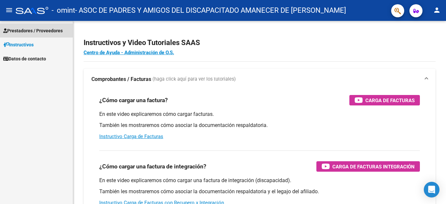
click at [32, 30] on span "Prestadores / Proveedores" at bounding box center [32, 30] width 59 height 7
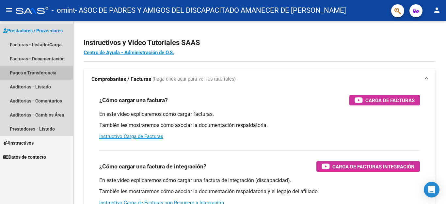
click at [39, 72] on link "Pagos x Transferencia" at bounding box center [36, 73] width 73 height 14
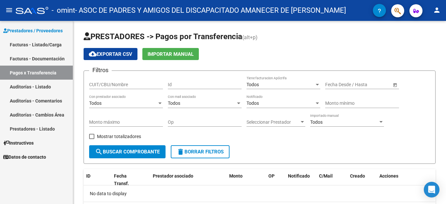
click at [44, 43] on link "Facturas - Listado/Carga" at bounding box center [36, 45] width 73 height 14
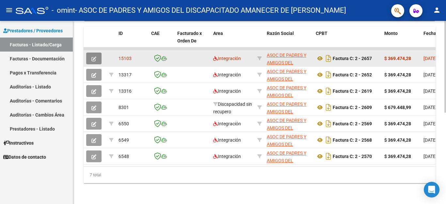
click at [92, 57] on icon "button" at bounding box center [93, 59] width 5 height 5
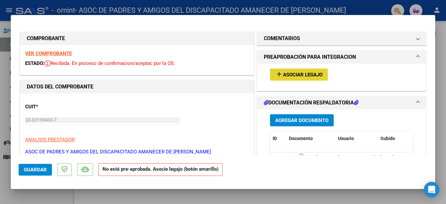
click at [302, 75] on span "Asociar Legajo" at bounding box center [303, 75] width 40 height 6
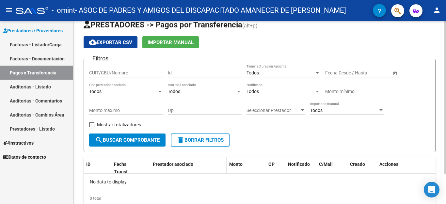
scroll to position [35, 0]
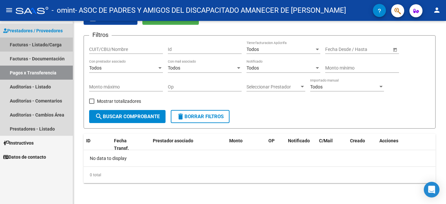
click at [39, 44] on link "Facturas - Listado/Carga" at bounding box center [36, 45] width 73 height 14
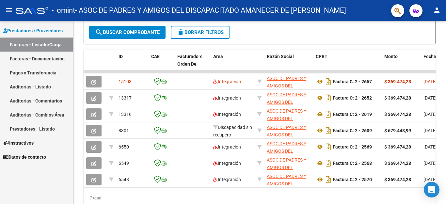
scroll to position [150, 0]
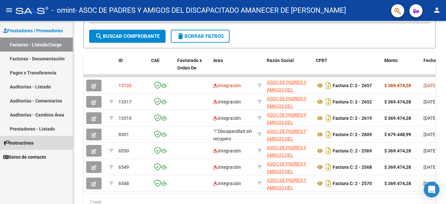
click at [24, 142] on span "Instructivos" at bounding box center [18, 143] width 30 height 7
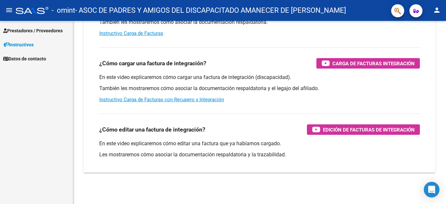
scroll to position [103, 0]
click at [24, 31] on span "Prestadores / Proveedores" at bounding box center [32, 30] width 59 height 7
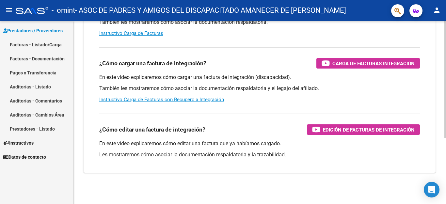
scroll to position [0, 0]
